Goal: Transaction & Acquisition: Purchase product/service

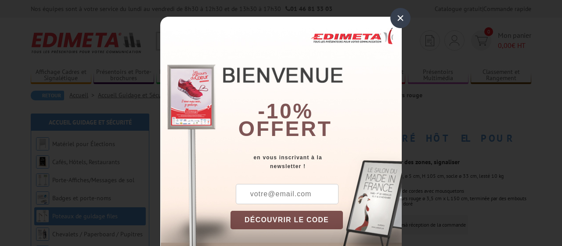
click at [401, 15] on div "×" at bounding box center [401, 18] width 20 height 20
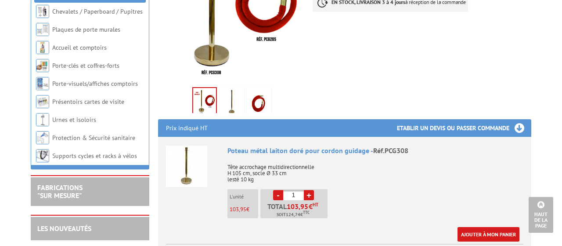
scroll to position [274, 0]
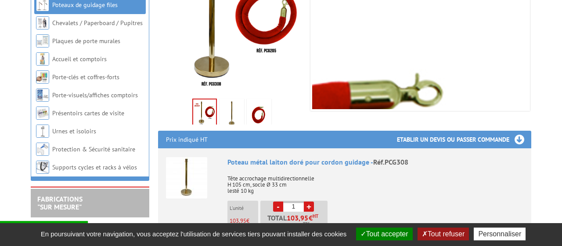
scroll to position [211, 0]
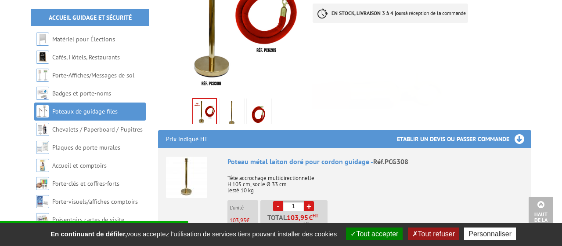
drag, startPoint x: 306, startPoint y: 174, endPoint x: 317, endPoint y: 177, distance: 11.0
click at [317, 177] on p "Tête accrochage multidirectionnelle H 105 cm, socle Ø 33 cm lesté 10 kg" at bounding box center [376, 181] width 296 height 25
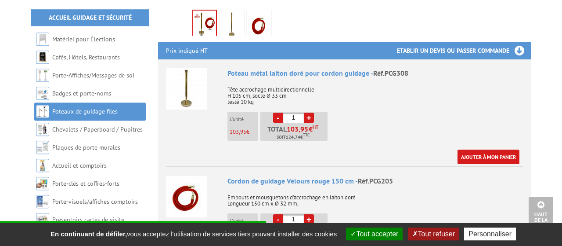
scroll to position [299, 0]
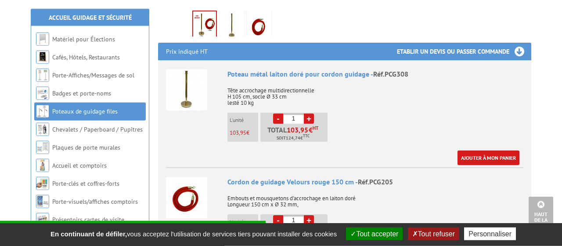
click at [305, 113] on link "+" at bounding box center [309, 118] width 10 height 10
type input "2"
click at [469, 150] on link "Ajouter à mon panier" at bounding box center [489, 157] width 62 height 15
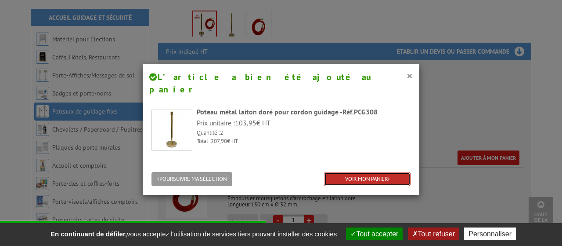
click at [386, 172] on link "VOIR MON PANIER" at bounding box center [367, 179] width 87 height 15
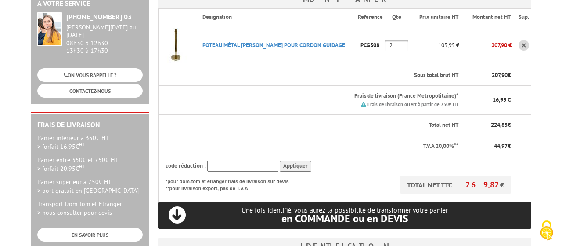
scroll to position [102, 0]
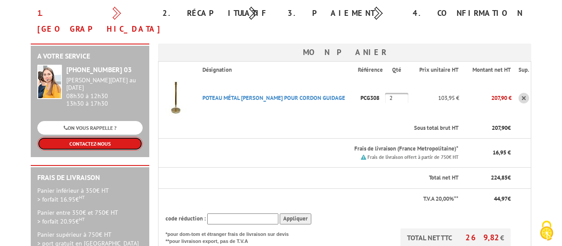
click at [115, 137] on link "CONTACTEZ-NOUS" at bounding box center [89, 144] width 105 height 14
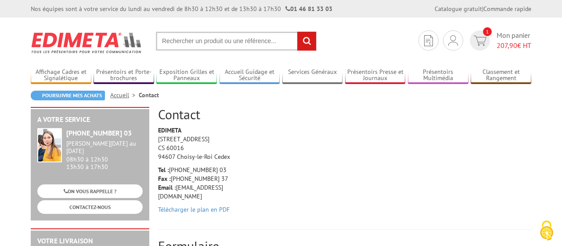
drag, startPoint x: 226, startPoint y: 187, endPoint x: 178, endPoint y: 185, distance: 48.4
click at [178, 185] on p "Tel : [PHONE_NUMBER] 03 Fax : [PHONE_NUMBER] 37 Email : [EMAIL_ADDRESS][DOMAIN_…" at bounding box center [199, 182] width 83 height 35
copy p "[EMAIL_ADDRESS][DOMAIN_NAME]"
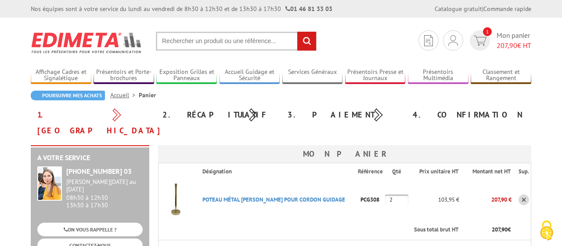
scroll to position [102, 0]
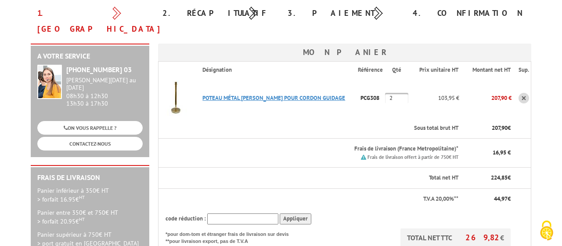
click at [249, 94] on link "POTEAU MéTAL LAITON DORé POUR CORDON GUIDAGE" at bounding box center [274, 97] width 143 height 7
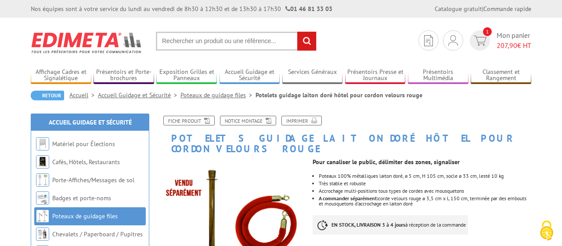
click at [369, 188] on li "Accrochage multi-positions tous types de cordes avec mousquetons" at bounding box center [425, 190] width 213 height 5
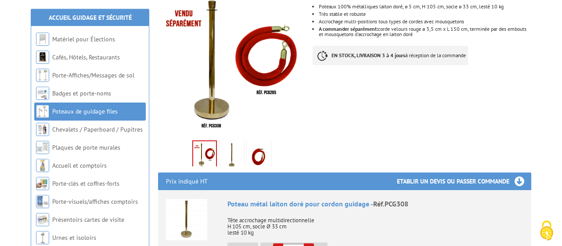
scroll to position [170, 0]
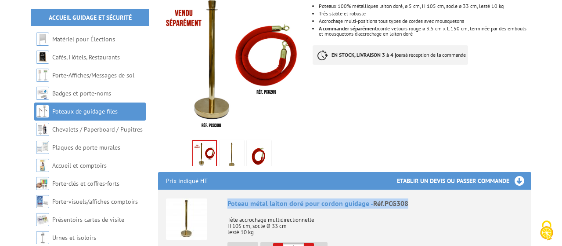
drag, startPoint x: 224, startPoint y: 191, endPoint x: 417, endPoint y: 186, distance: 193.0
click at [417, 189] on li "Poteau métal laiton doré pour cordon guidage - Réf.PCG308 Tête accrochage multi…" at bounding box center [345, 241] width 358 height 105
copy div "Poteau métal laiton doré pour cordon guidage - Réf.PCG308"
